Goal: Find specific page/section: Find specific page/section

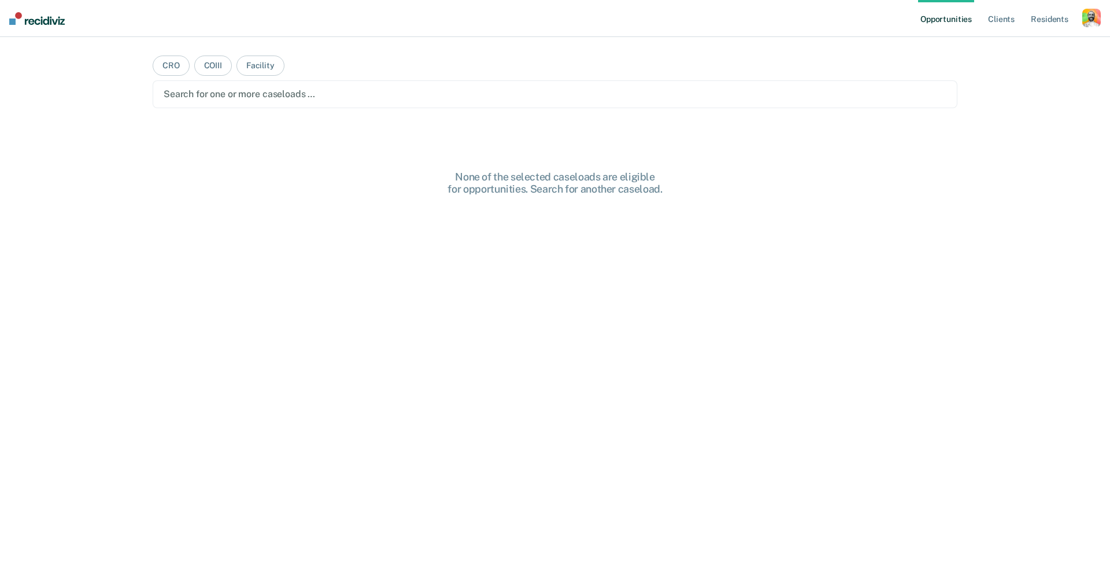
click at [1096, 15] on div "button" at bounding box center [1091, 18] width 19 height 19
click at [1014, 48] on link "Profile" at bounding box center [1045, 47] width 93 height 10
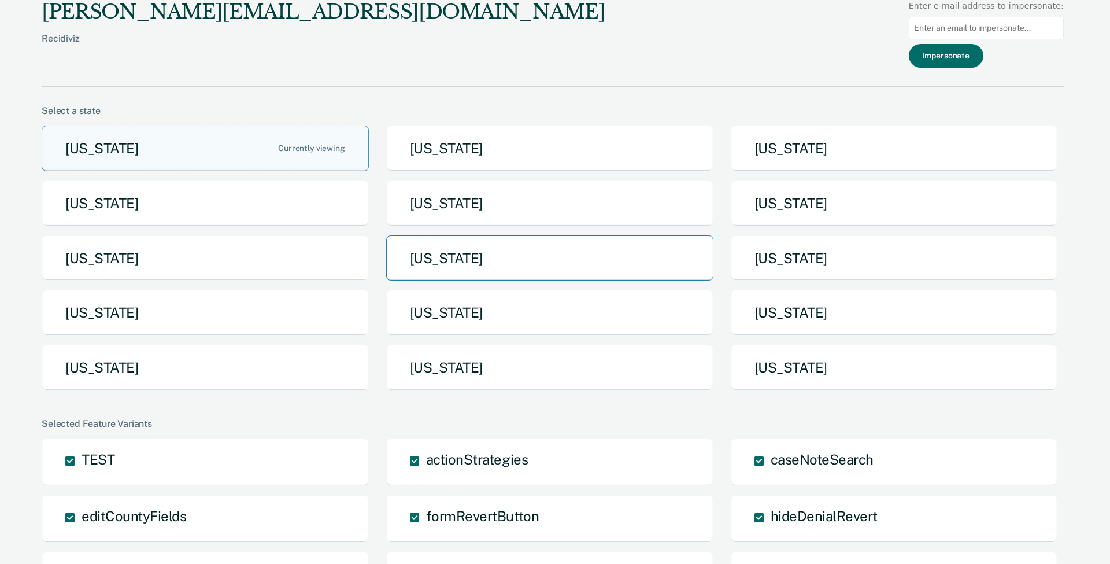
click at [591, 256] on button "Missouri" at bounding box center [549, 258] width 327 height 46
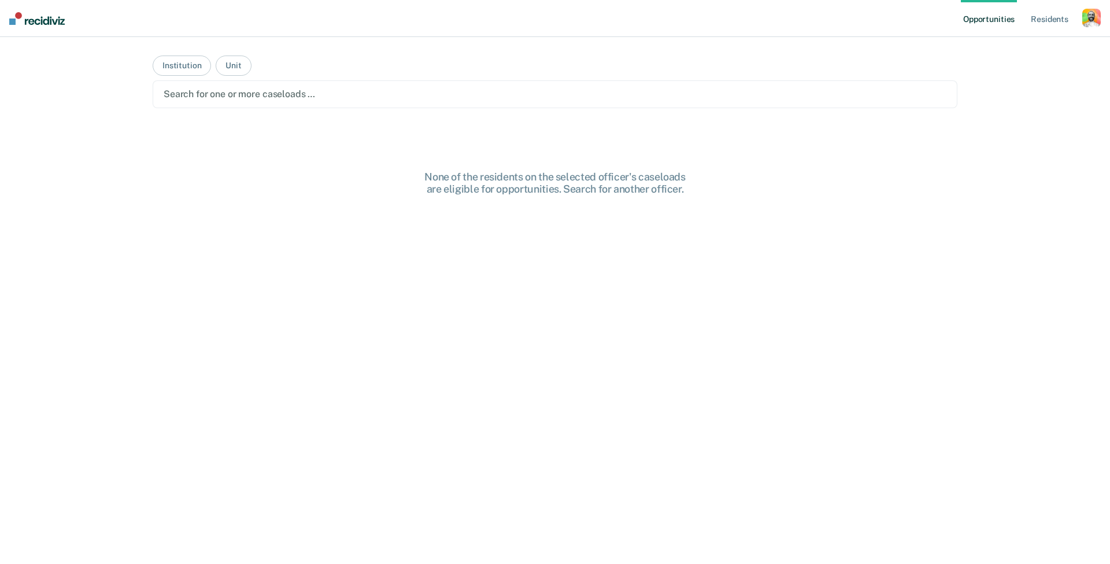
click at [620, 243] on div "None of the residents on the selected officer's caseloads are eligible for oppo…" at bounding box center [555, 388] width 805 height 434
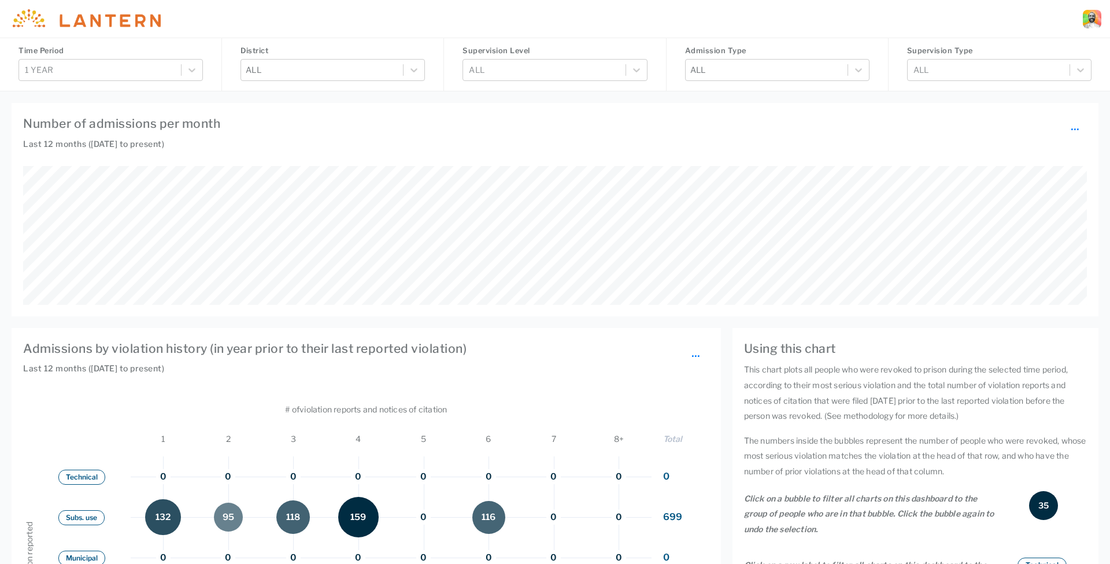
scroll to position [139, 1064]
